Goal: Task Accomplishment & Management: Manage account settings

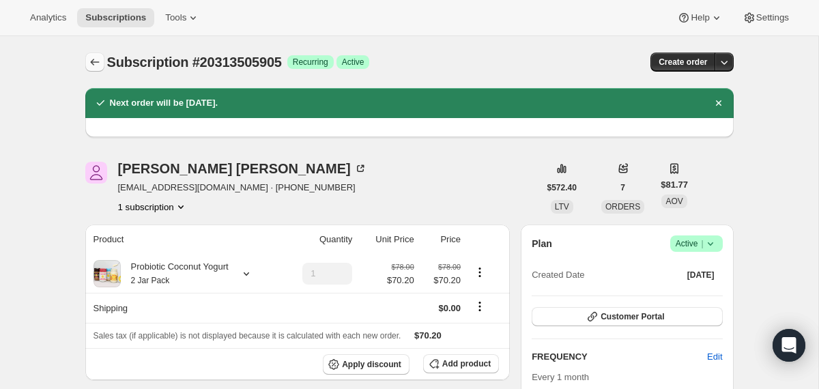
click at [93, 61] on icon "Subscriptions" at bounding box center [95, 62] width 14 height 14
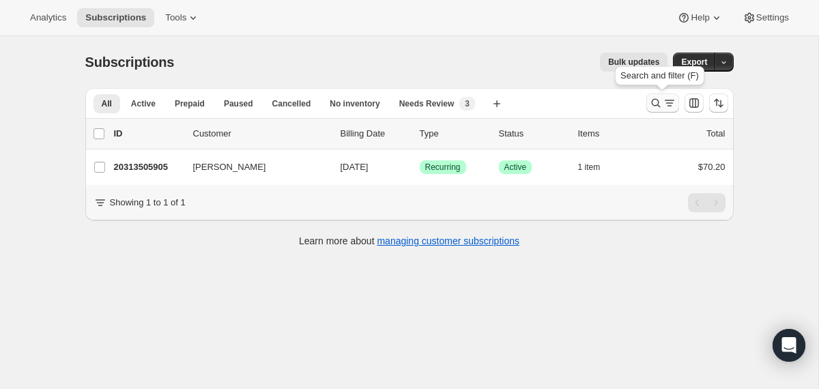
click at [654, 109] on icon "Search and filter results" at bounding box center [656, 103] width 14 height 14
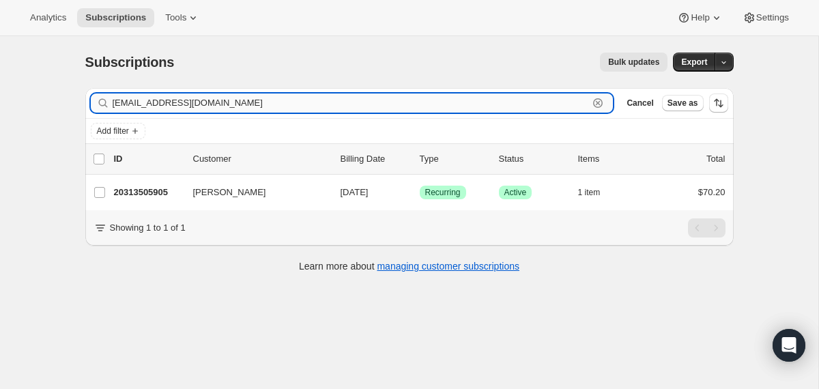
click at [446, 104] on input "therecker5@msn.com" at bounding box center [351, 103] width 477 height 19
paste input "Lori Iacobellis"
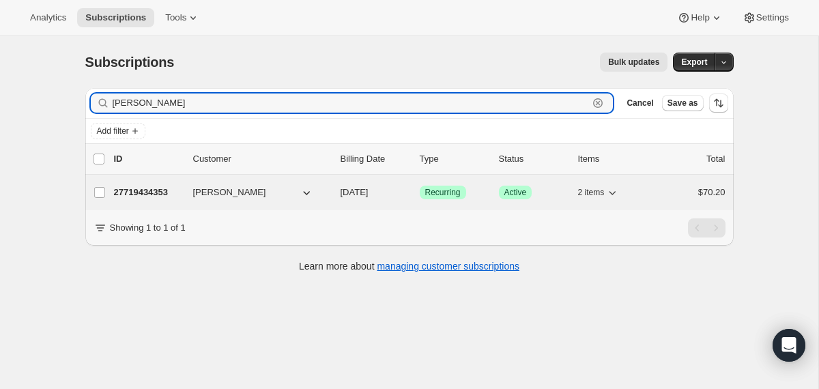
type input "Lori Iacobellis"
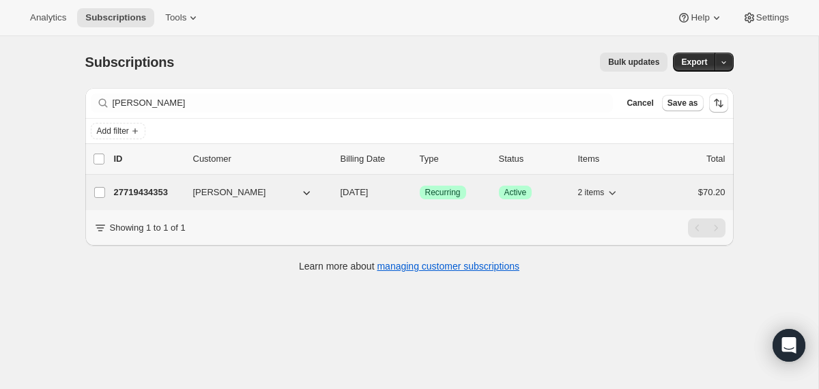
click at [333, 194] on div "27719434353 Lori Iacobellis 08/31/2025 Success Recurring Success Active 2 items…" at bounding box center [420, 192] width 612 height 19
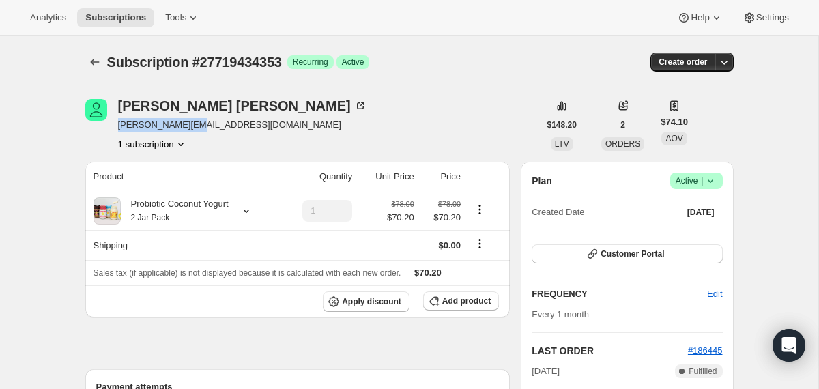
drag, startPoint x: 201, startPoint y: 122, endPoint x: 117, endPoint y: 124, distance: 84.0
click at [118, 124] on span "lori@core-la.com" at bounding box center [242, 125] width 249 height 14
copy span "lori@core-la.com"
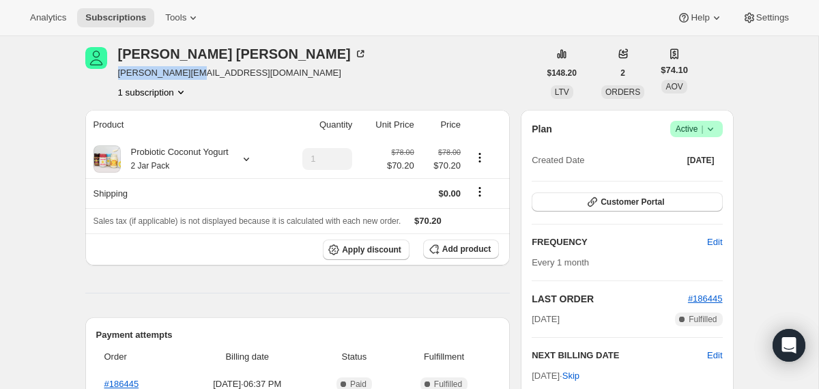
scroll to position [67, 0]
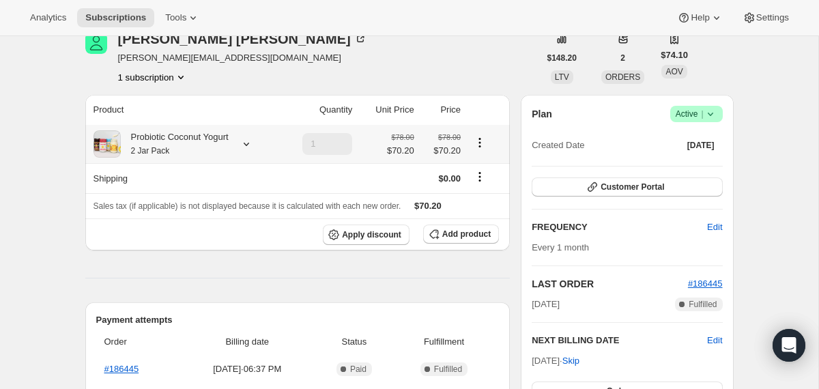
click at [249, 141] on icon at bounding box center [247, 144] width 14 height 14
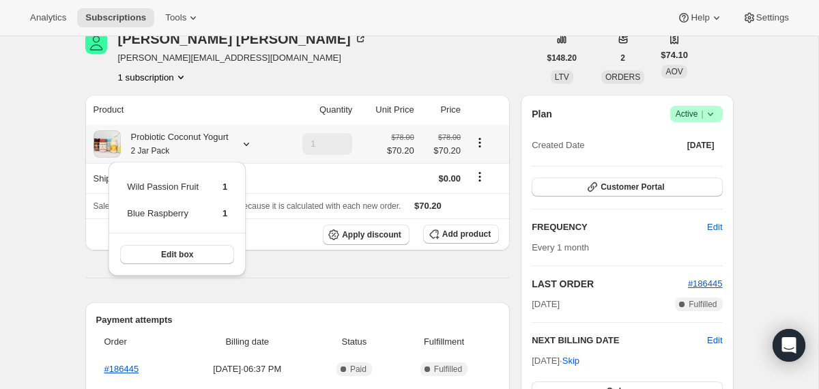
click at [249, 141] on icon at bounding box center [247, 144] width 14 height 14
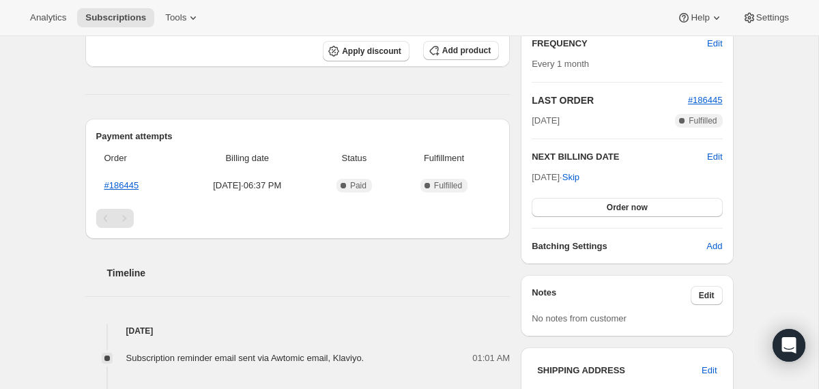
scroll to position [0, 0]
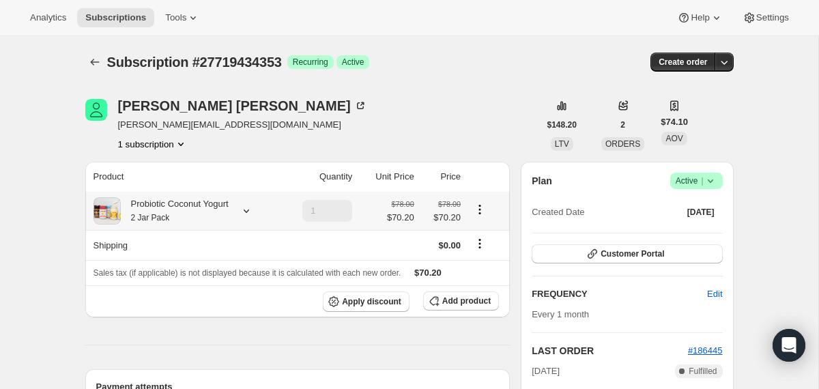
click at [199, 214] on div "Probiotic Coconut Yogurt 2 Jar Pack" at bounding box center [175, 210] width 108 height 27
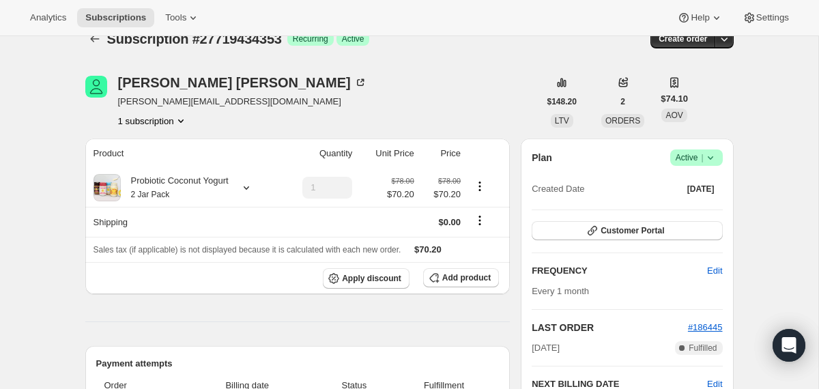
scroll to position [36, 0]
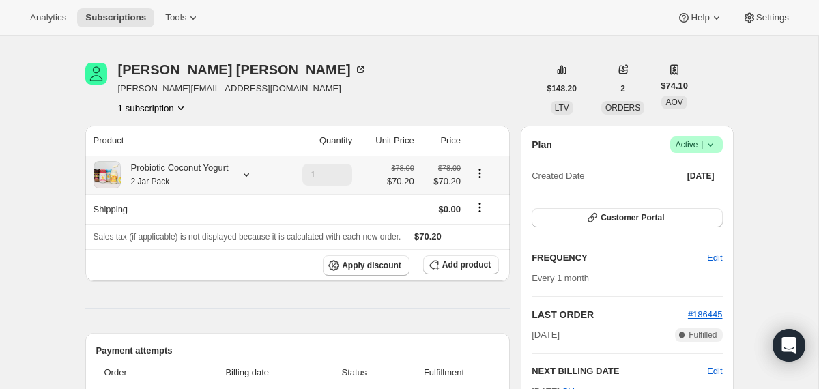
click at [253, 173] on icon at bounding box center [247, 175] width 14 height 14
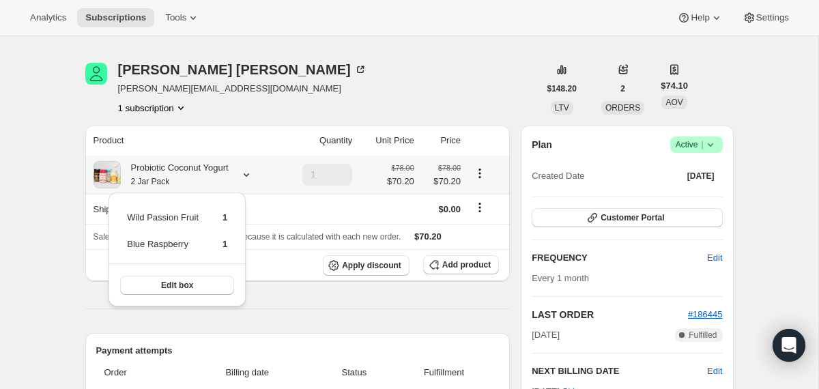
click at [249, 173] on icon at bounding box center [246, 174] width 5 height 3
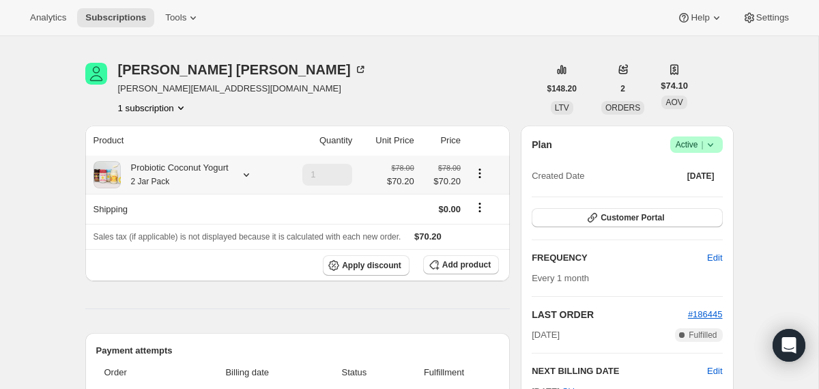
click at [249, 173] on icon at bounding box center [246, 174] width 5 height 3
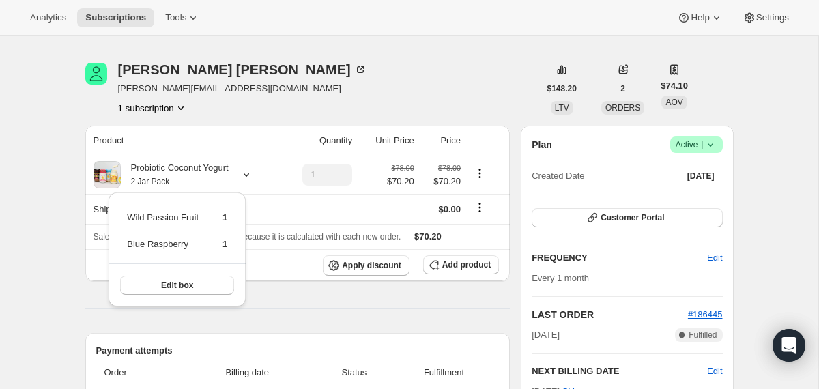
click at [513, 112] on div "Lori Iacobellis lori@core-la.com 1 subscription" at bounding box center [312, 89] width 454 height 52
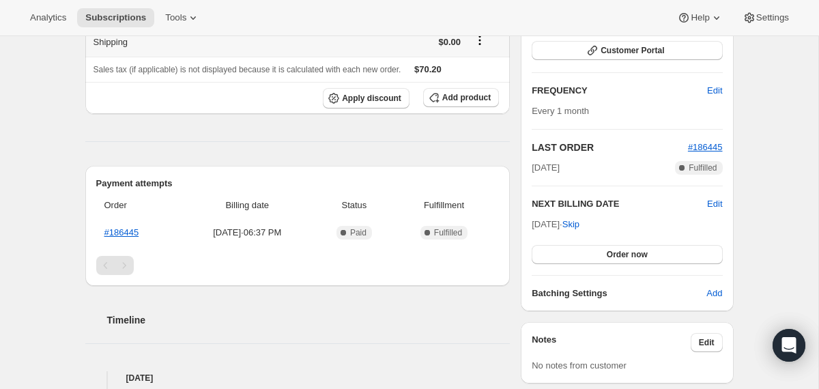
scroll to position [0, 0]
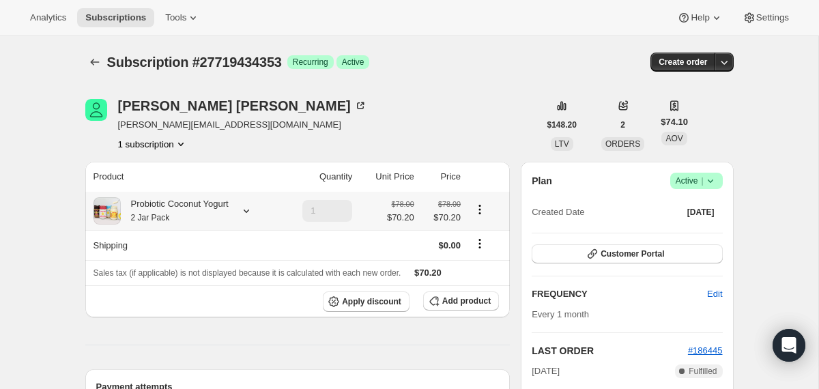
click at [206, 220] on div "Probiotic Coconut Yogurt 2 Jar Pack" at bounding box center [175, 210] width 108 height 27
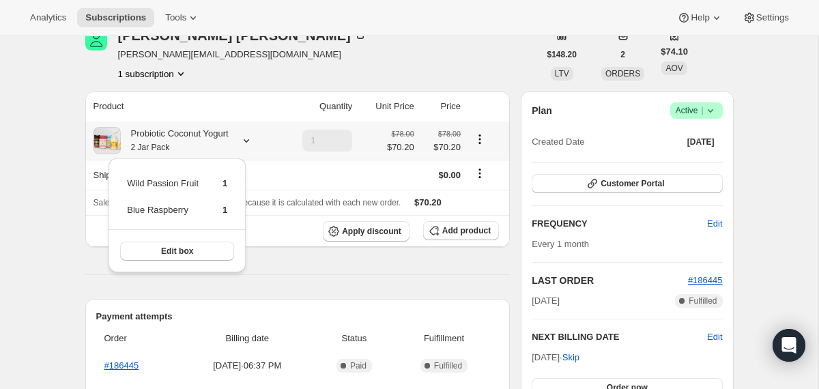
scroll to position [66, 0]
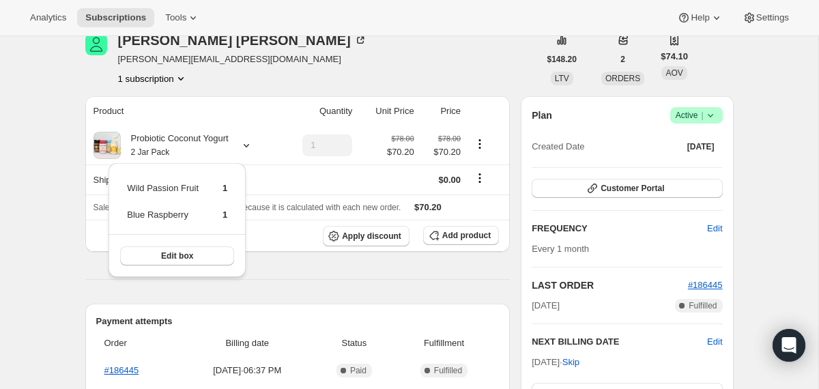
click at [290, 263] on div "Product Quantity Unit Price Price Probiotic Coconut Yogurt 2 Jar Pack 1 $78.00 …" at bounding box center [297, 365] width 425 height 539
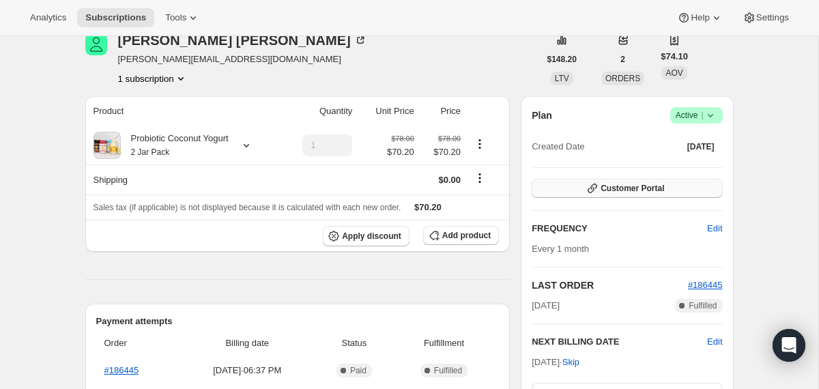
click at [621, 186] on span "Customer Portal" at bounding box center [633, 188] width 64 height 11
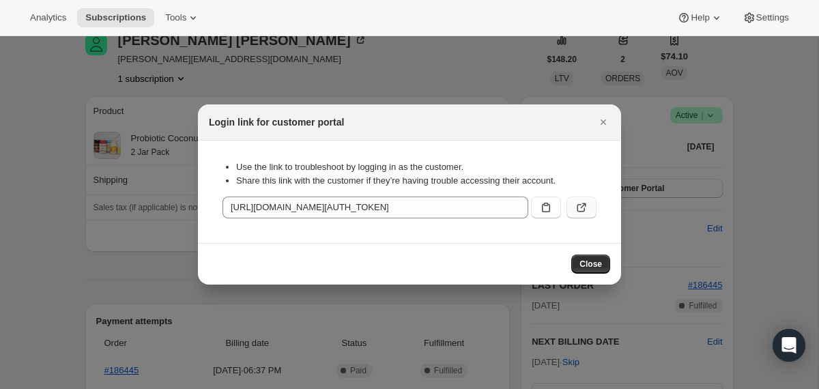
click at [580, 208] on icon ":r19q:" at bounding box center [582, 208] width 14 height 14
click at [603, 128] on icon "Close" at bounding box center [604, 122] width 14 height 14
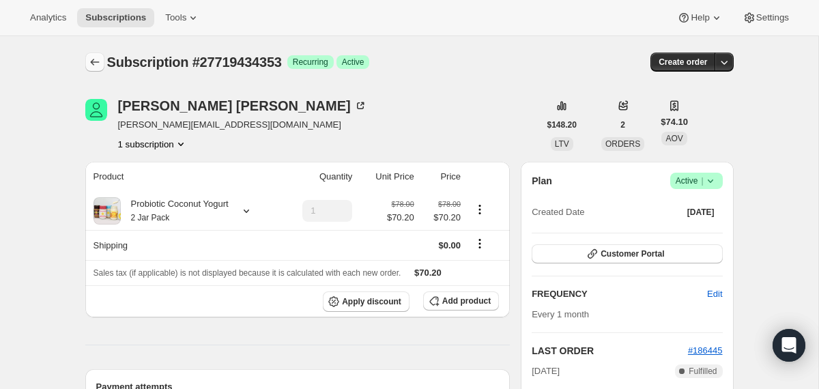
click at [94, 59] on icon "Subscriptions" at bounding box center [95, 62] width 14 height 14
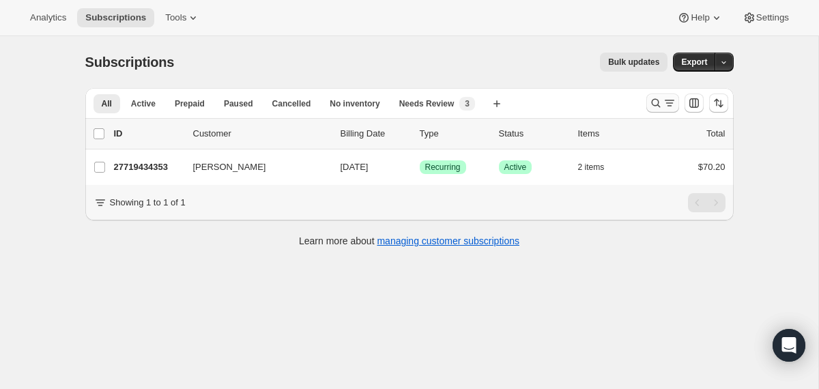
click at [651, 108] on icon "Search and filter results" at bounding box center [656, 103] width 14 height 14
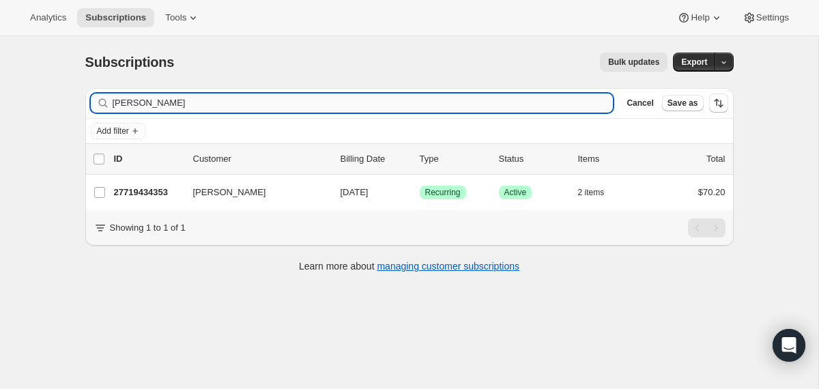
click at [514, 100] on input "[PERSON_NAME]" at bounding box center [363, 103] width 501 height 19
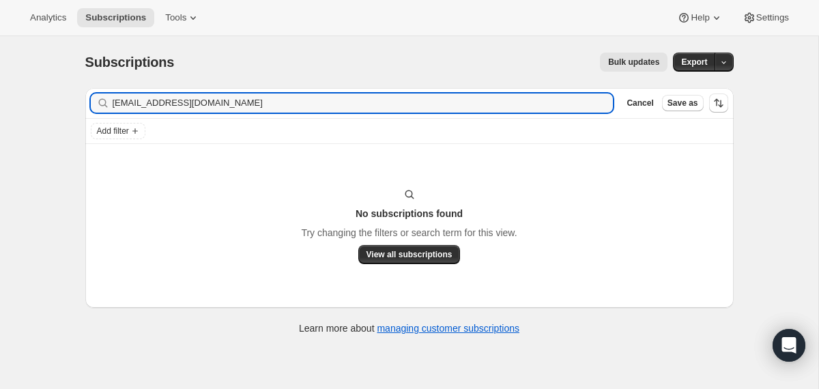
type input "loririvera9619@gmail.com"
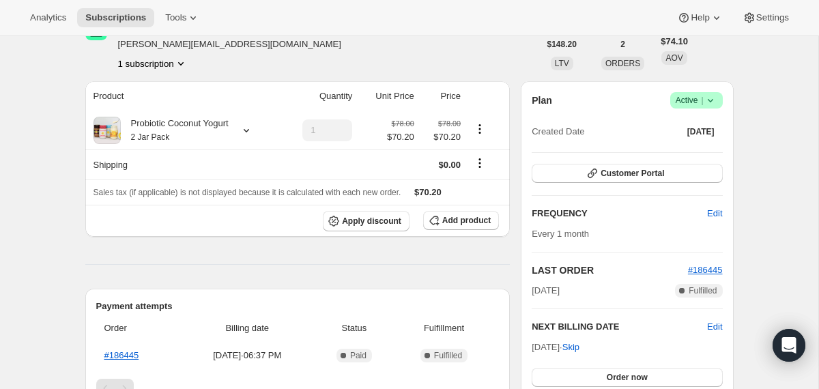
scroll to position [27, 0]
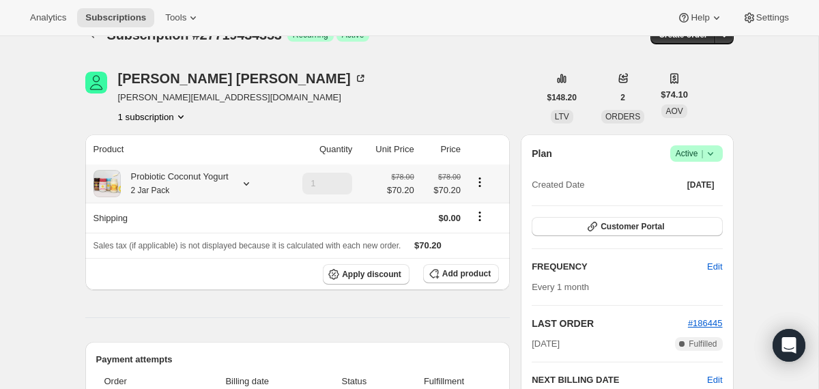
click at [246, 191] on div "Probiotic Coconut Yogurt 2 Jar Pack" at bounding box center [185, 183] width 183 height 27
click at [246, 185] on div at bounding box center [243, 184] width 19 height 14
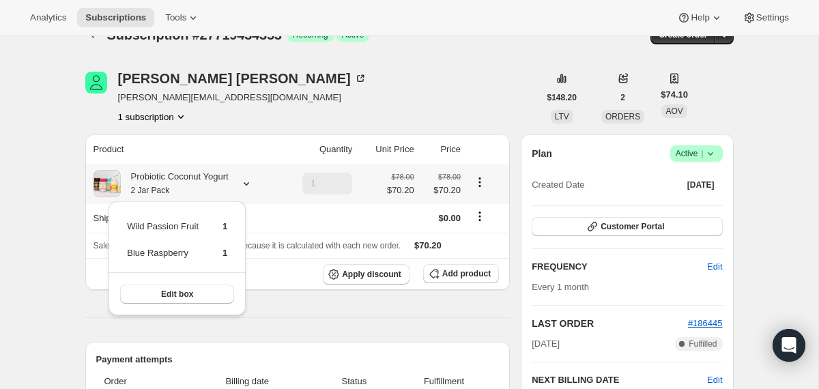
click at [246, 185] on div at bounding box center [243, 184] width 19 height 14
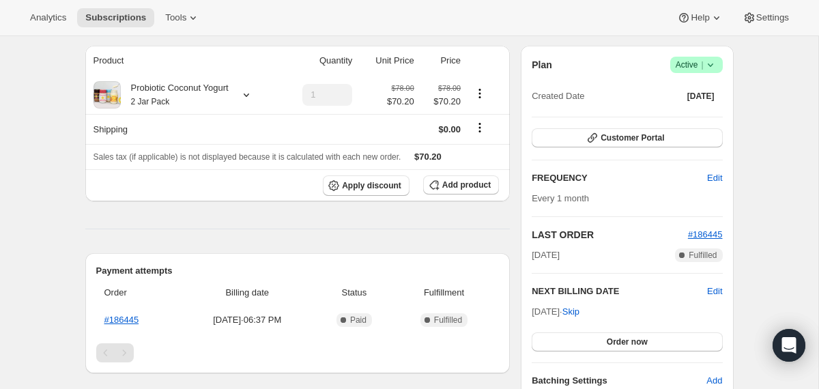
scroll to position [115, 0]
click at [252, 90] on icon at bounding box center [247, 96] width 14 height 14
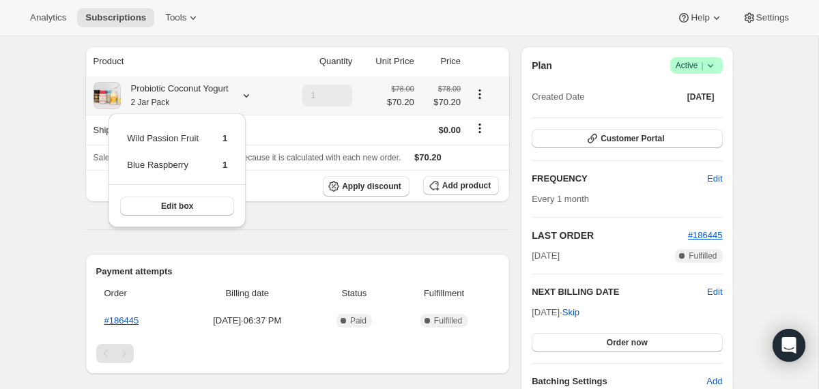
click at [252, 90] on icon at bounding box center [247, 96] width 14 height 14
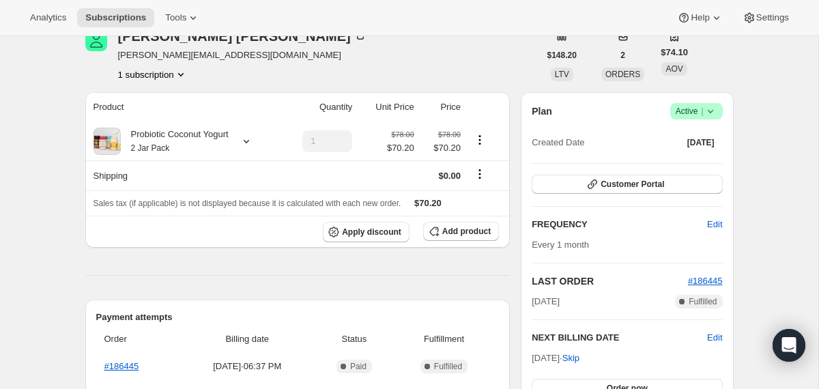
scroll to position [55, 0]
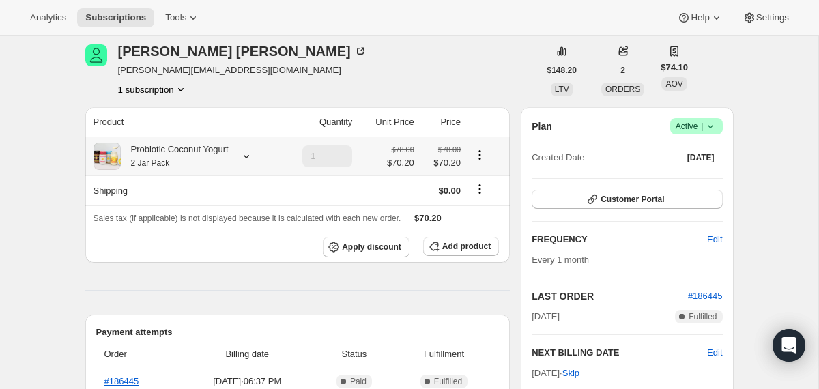
click at [251, 154] on icon at bounding box center [247, 157] width 14 height 14
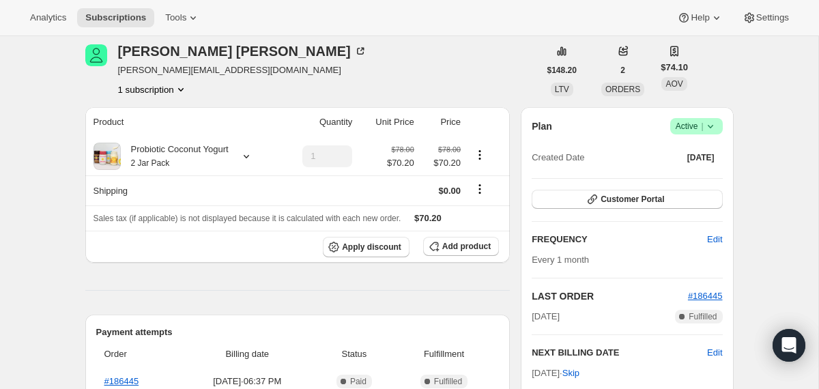
scroll to position [0, 0]
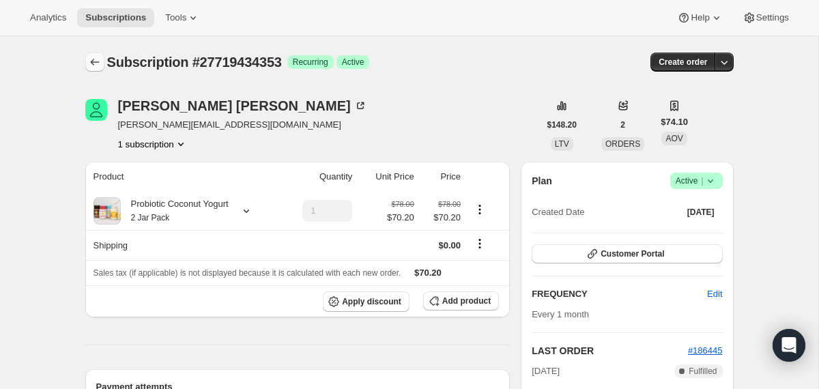
click at [95, 61] on icon "Subscriptions" at bounding box center [95, 62] width 14 height 14
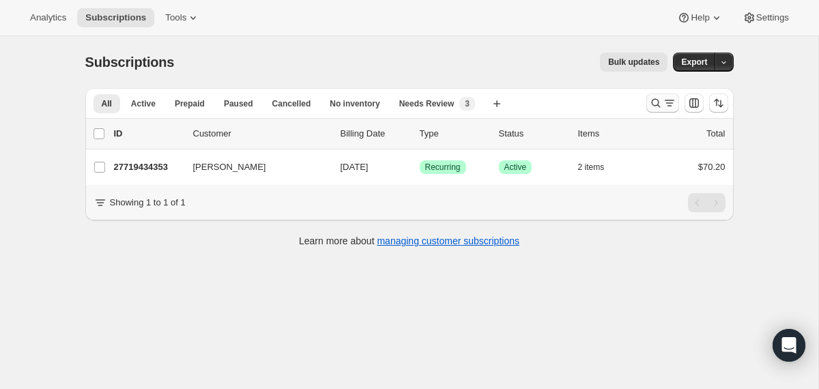
click at [652, 109] on icon "Search and filter results" at bounding box center [656, 103] width 14 height 14
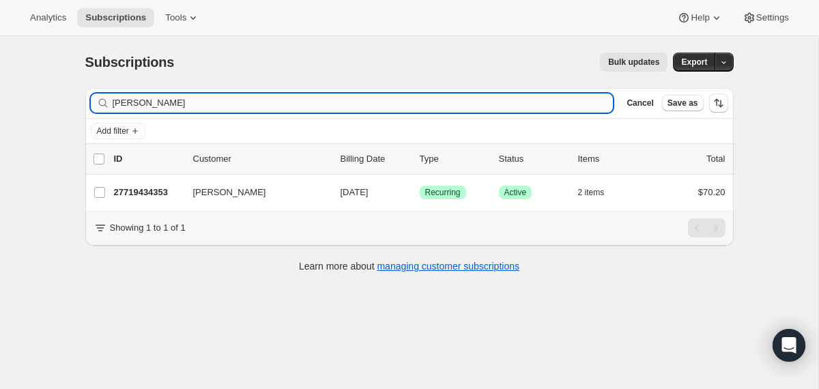
click at [536, 102] on input "Lori Iacobellis" at bounding box center [363, 103] width 501 height 19
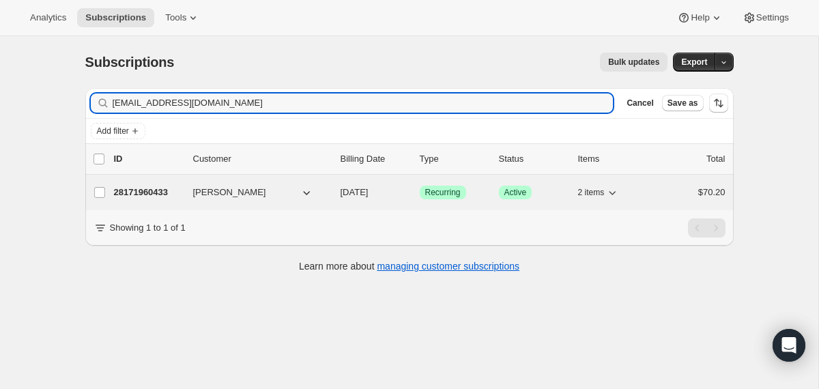
type input "wno3dale@aol.com"
click at [330, 191] on div "28171960433 Sharon Wheeler 09/14/2025 Success Recurring Success Active 2 items …" at bounding box center [420, 192] width 612 height 19
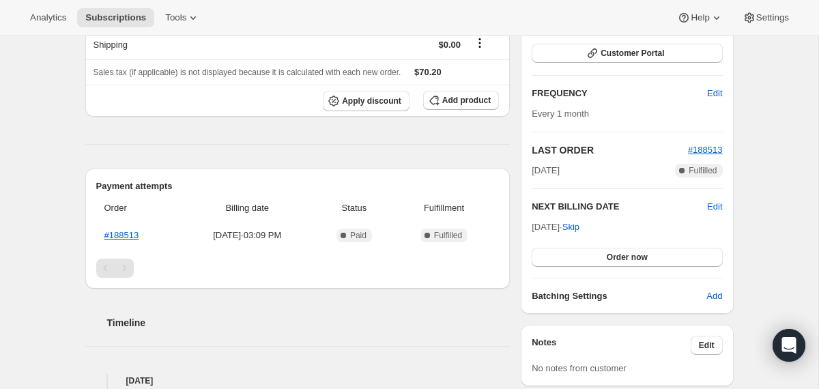
scroll to position [84, 0]
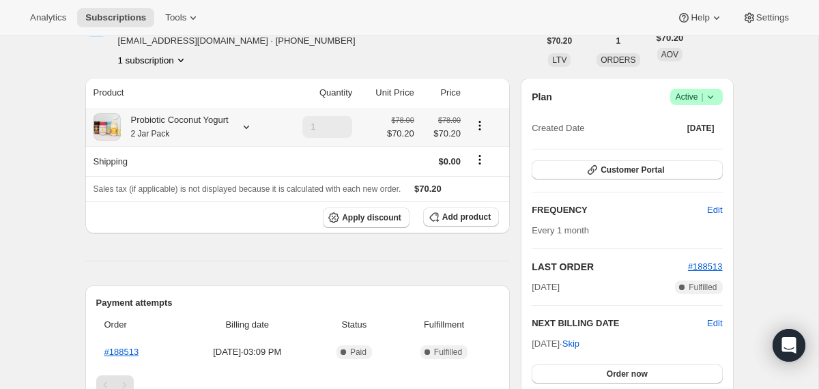
click at [240, 132] on div "Probiotic Coconut Yogurt 2 Jar Pack" at bounding box center [185, 126] width 183 height 27
click at [253, 130] on icon at bounding box center [247, 127] width 14 height 14
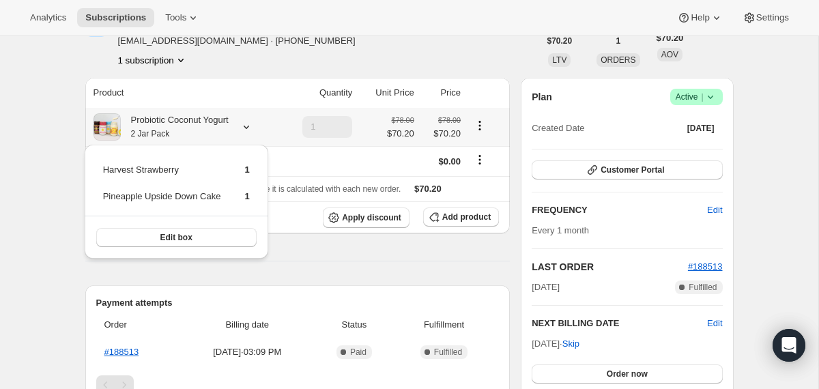
click at [253, 130] on icon at bounding box center [247, 127] width 14 height 14
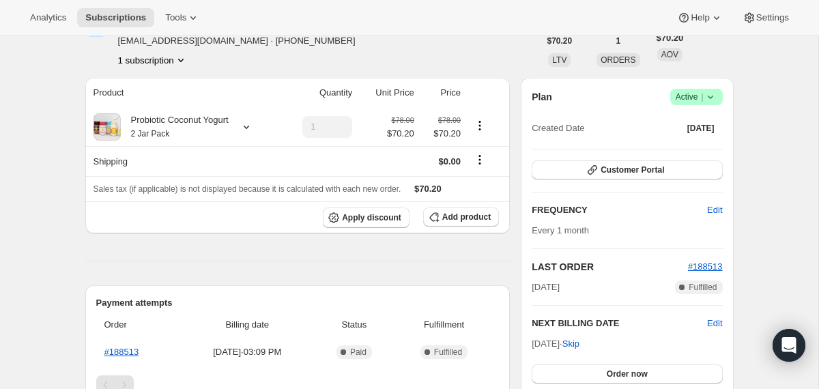
click at [714, 99] on icon at bounding box center [711, 97] width 14 height 14
click at [686, 152] on span "Cancel subscription" at bounding box center [691, 147] width 77 height 10
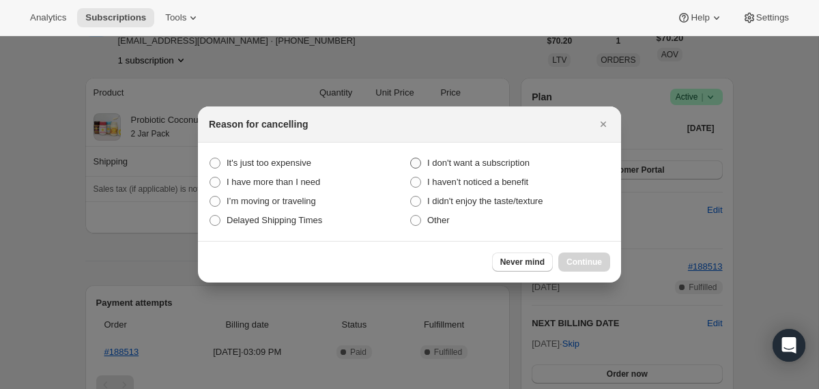
click at [481, 164] on span "I don't want a subscription" at bounding box center [478, 163] width 102 height 10
click at [411, 158] on subscription "I don't want a subscription" at bounding box center [410, 158] width 1 height 1
radio subscription "true"
click at [595, 261] on span "Continue" at bounding box center [585, 262] width 36 height 11
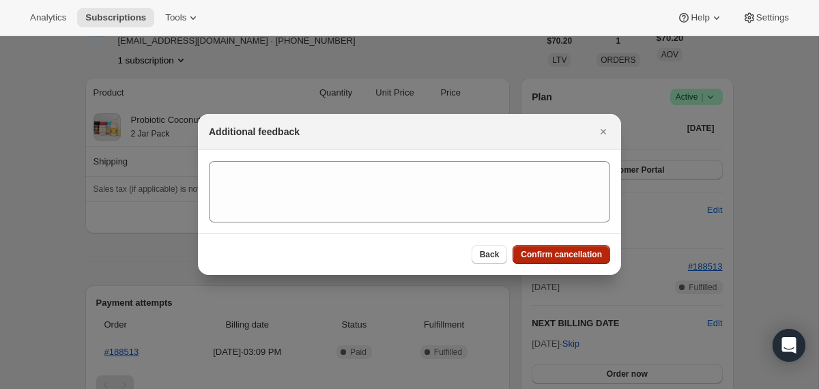
click at [595, 261] on button "Confirm cancellation" at bounding box center [562, 254] width 98 height 19
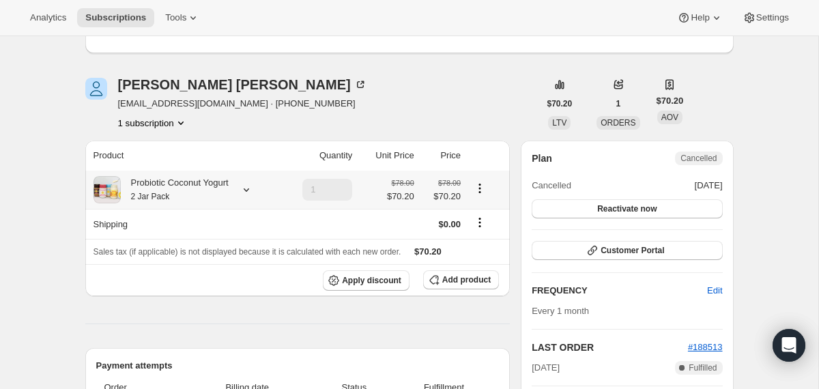
scroll to position [0, 0]
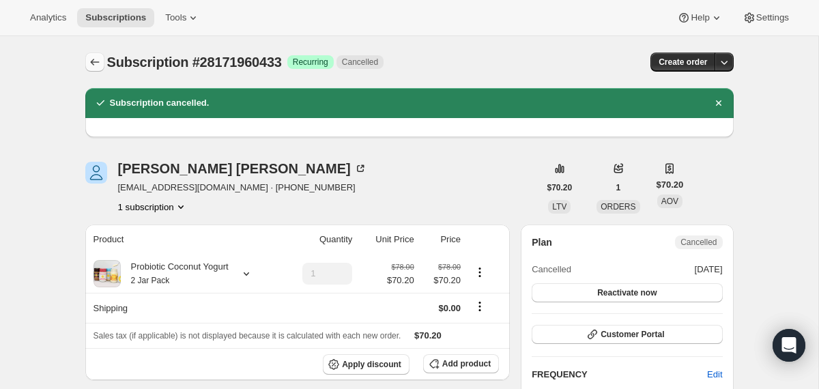
click at [94, 58] on icon "Subscriptions" at bounding box center [95, 62] width 14 height 14
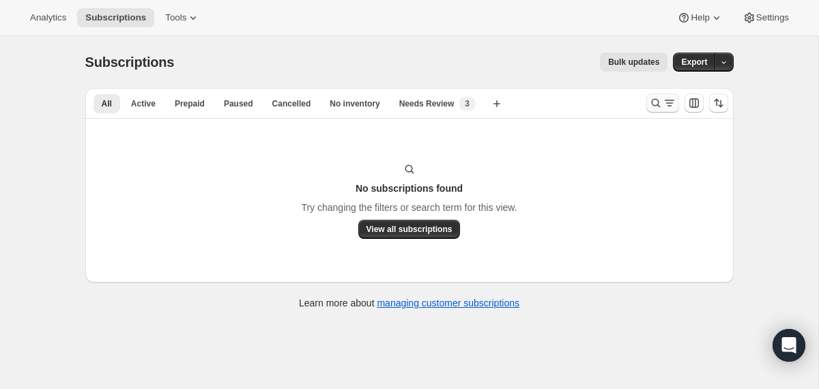
click at [655, 103] on icon "Search and filter results" at bounding box center [656, 103] width 14 height 14
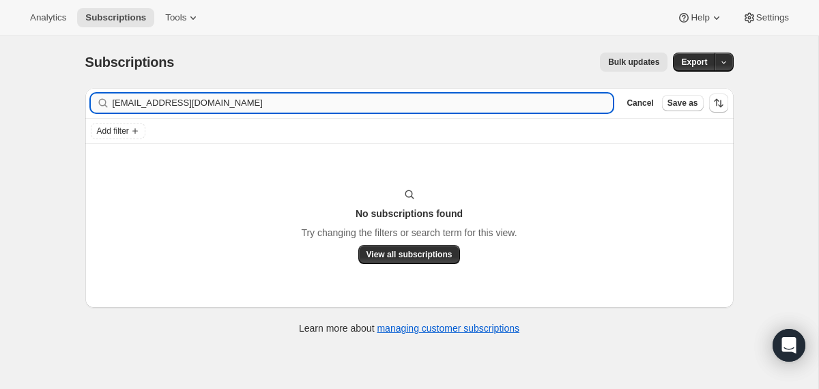
click at [520, 98] on input "[EMAIL_ADDRESS][DOMAIN_NAME]" at bounding box center [363, 103] width 501 height 19
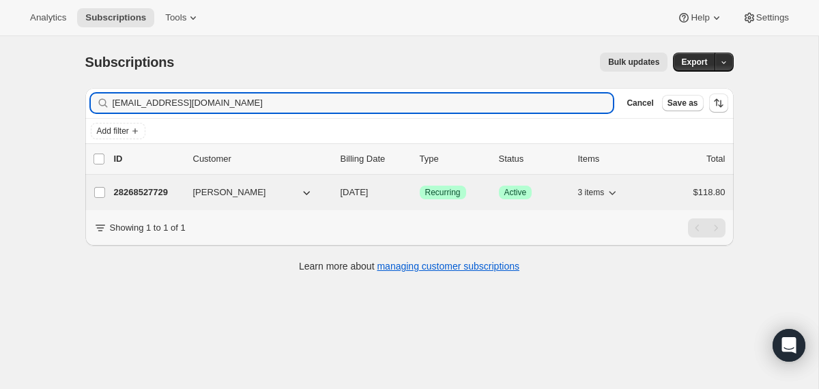
type input "[EMAIL_ADDRESS][DOMAIN_NAME]"
click at [343, 188] on span "[DATE]" at bounding box center [355, 192] width 28 height 10
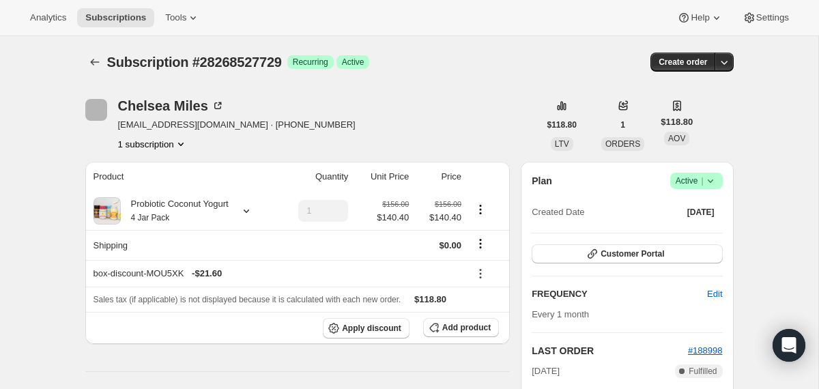
click at [716, 178] on icon at bounding box center [711, 181] width 14 height 14
click at [675, 238] on button "Cancel subscription" at bounding box center [691, 231] width 85 height 22
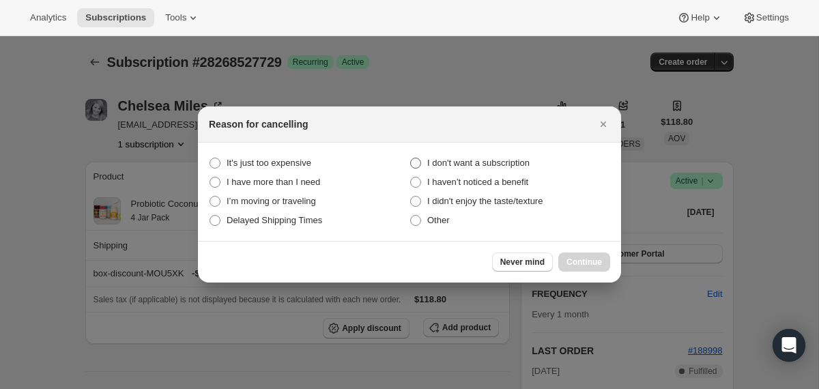
click at [466, 163] on span "I don't want a subscription" at bounding box center [478, 163] width 102 height 10
click at [411, 158] on subscription "I don't want a subscription" at bounding box center [410, 158] width 1 height 1
radio subscription "true"
click at [569, 264] on span "Continue" at bounding box center [585, 262] width 36 height 11
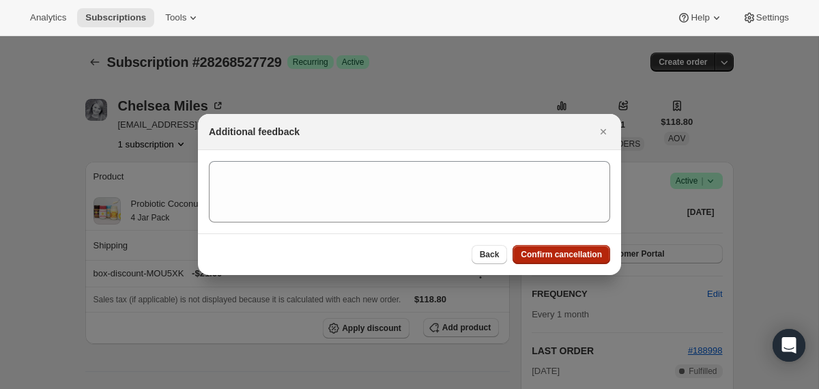
click at [565, 260] on button "Confirm cancellation" at bounding box center [562, 254] width 98 height 19
